Goal: Information Seeking & Learning: Check status

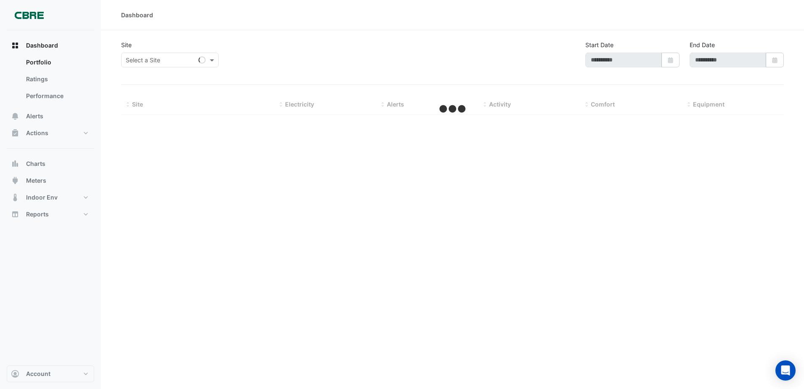
type input "**********"
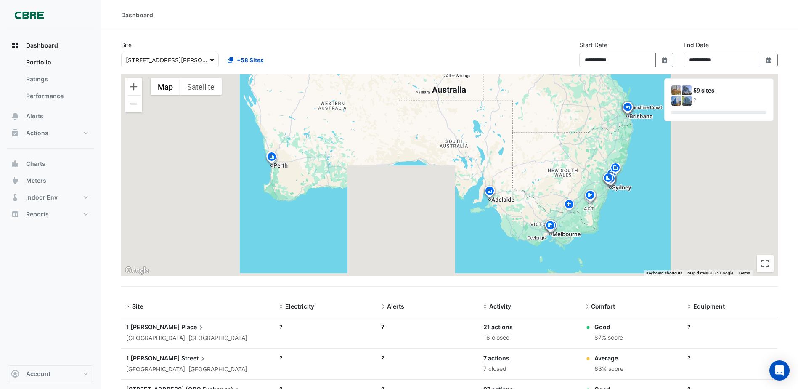
click at [208, 64] on span at bounding box center [213, 60] width 11 height 9
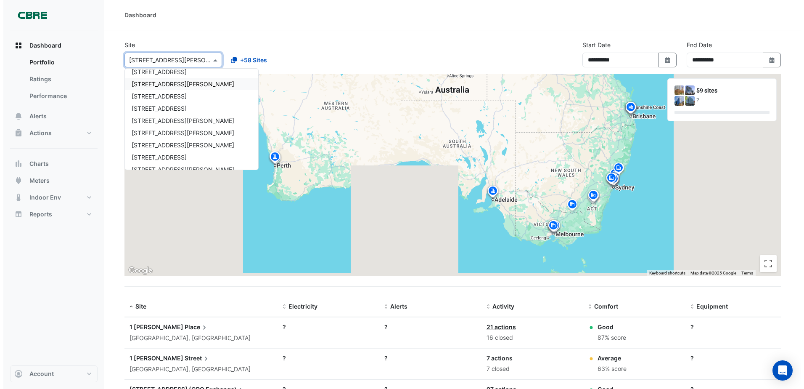
scroll to position [505, 0]
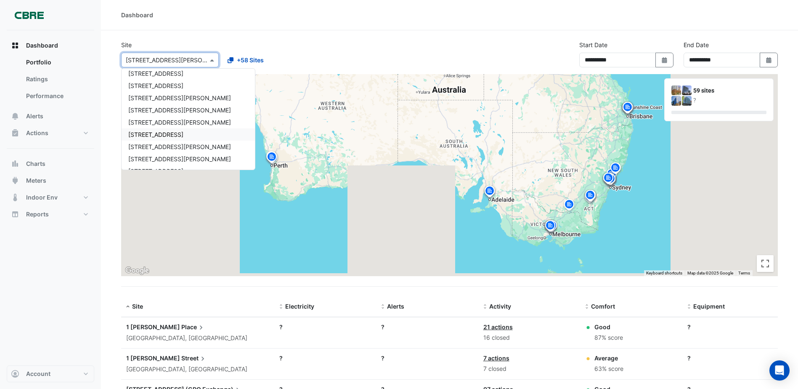
click at [150, 132] on span "68 Pitt St" at bounding box center [155, 134] width 55 height 7
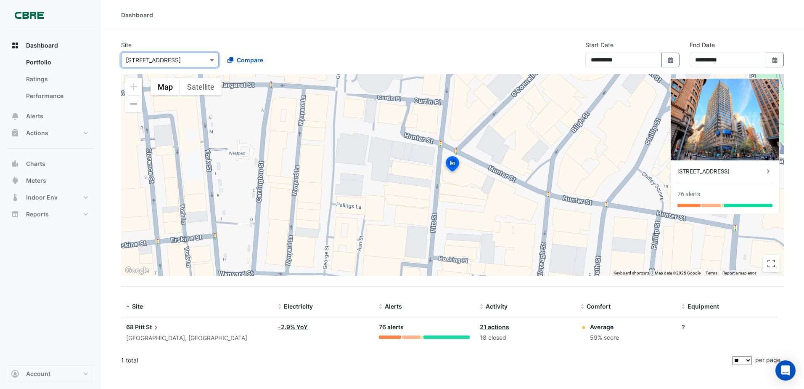
click at [139, 328] on span "68 Pitt" at bounding box center [135, 326] width 19 height 7
click at [42, 289] on ngb-offcanvas-backdrop at bounding box center [402, 194] width 804 height 389
click at [498, 331] on div "Activity: 21 actions 18 closed" at bounding box center [525, 332] width 91 height 20
click at [498, 328] on link "21 actions" at bounding box center [494, 326] width 29 height 7
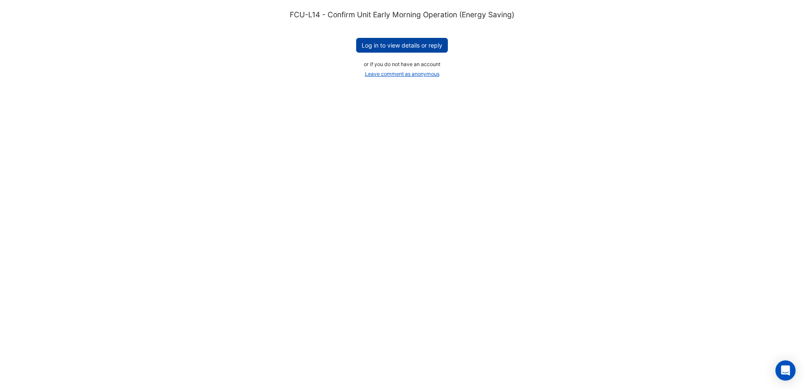
click at [402, 42] on button "Log in to view details or reply" at bounding box center [402, 45] width 92 height 15
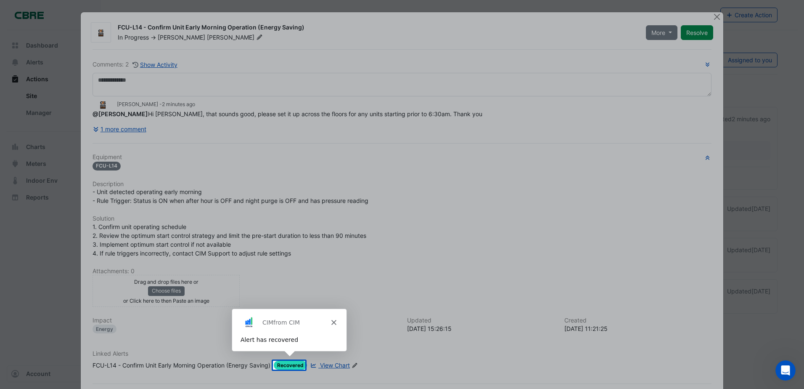
click at [382, 273] on div "Product tour overlay" at bounding box center [402, 194] width 804 height 389
click at [334, 321] on polygon "Close" at bounding box center [333, 321] width 5 height 5
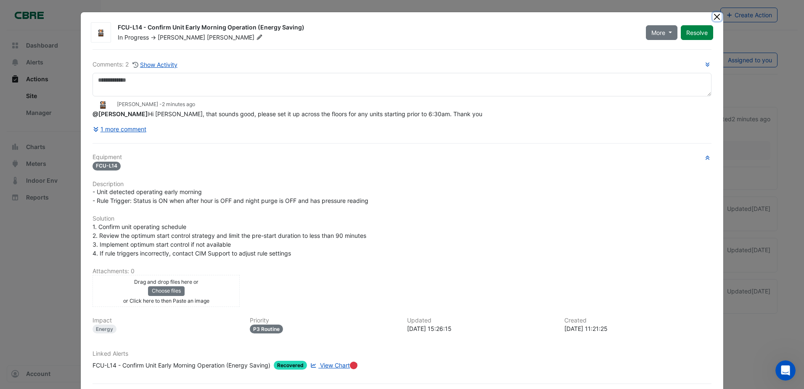
click at [716, 17] on button "Close" at bounding box center [717, 16] width 9 height 9
